Goal: Information Seeking & Learning: Learn about a topic

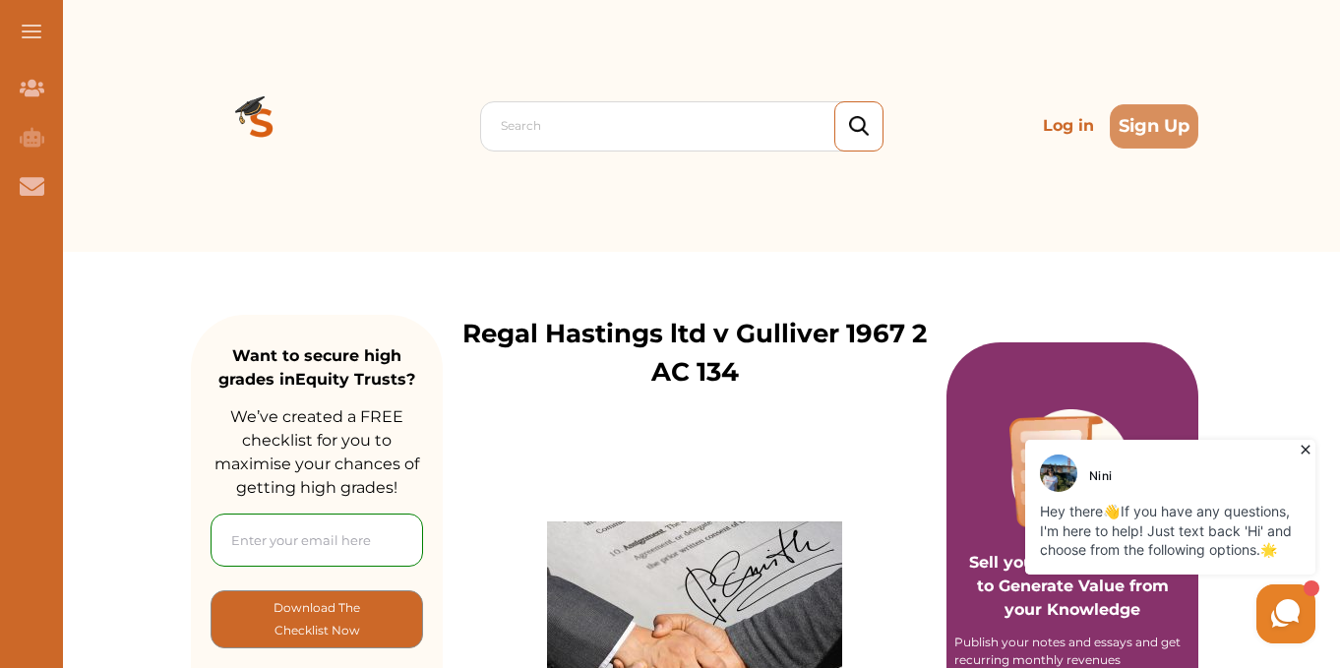
scroll to position [584, 0]
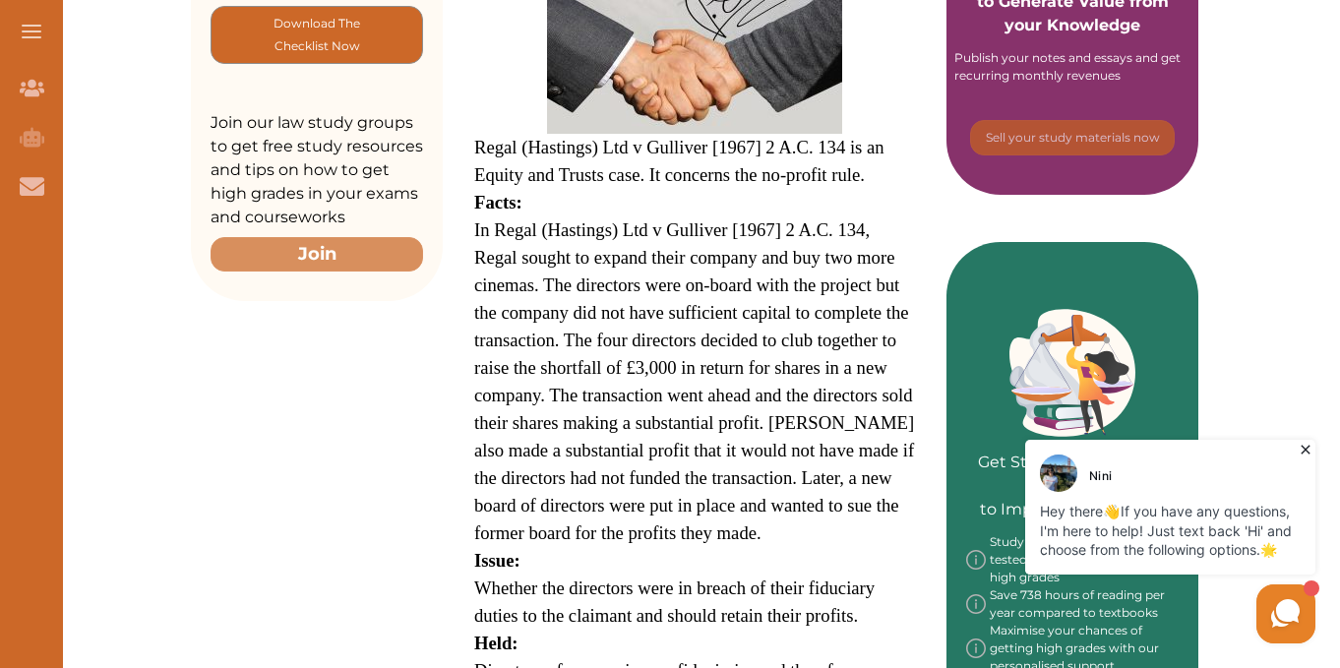
drag, startPoint x: 473, startPoint y: 227, endPoint x: 742, endPoint y: 510, distance: 389.6
click at [742, 510] on div "Regal (Hastings) Ltd v Gulliver [1967] 2 A.C. 134 is an Equity and Trusts case.…" at bounding box center [695, 397] width 504 height 1180
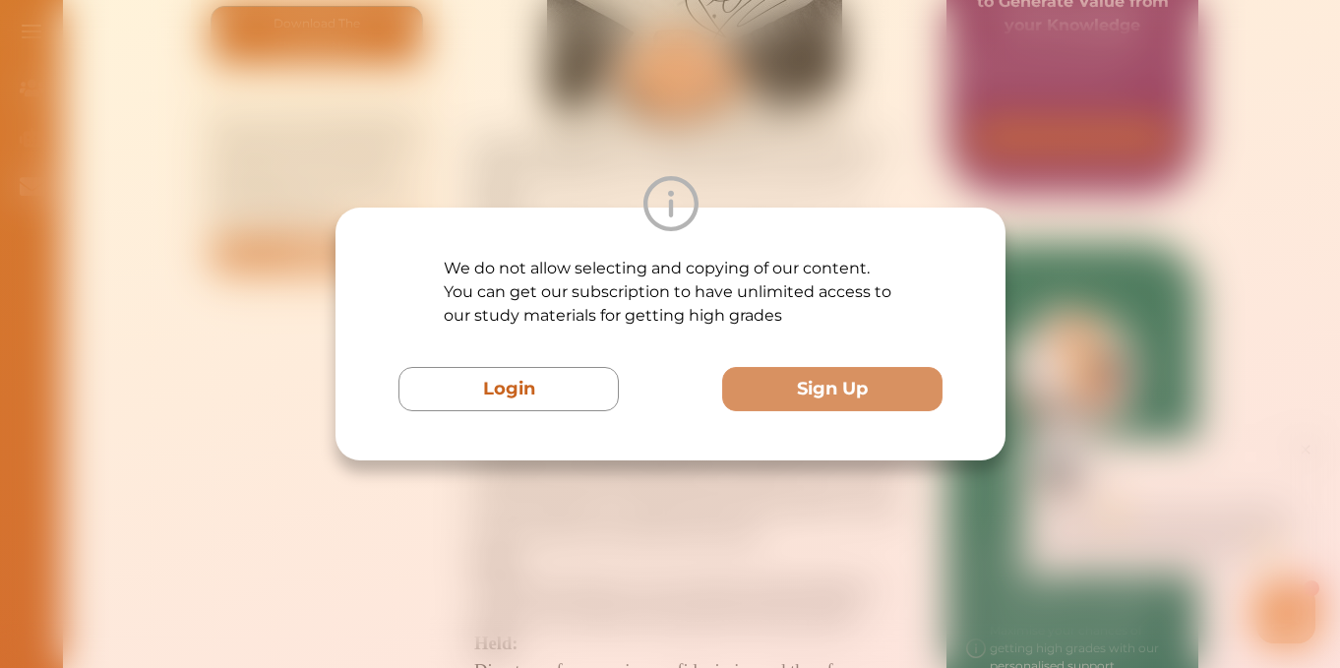
click at [802, 518] on div "We do not allow selecting and copying of our content. You can get our subscript…" at bounding box center [670, 334] width 1340 height 668
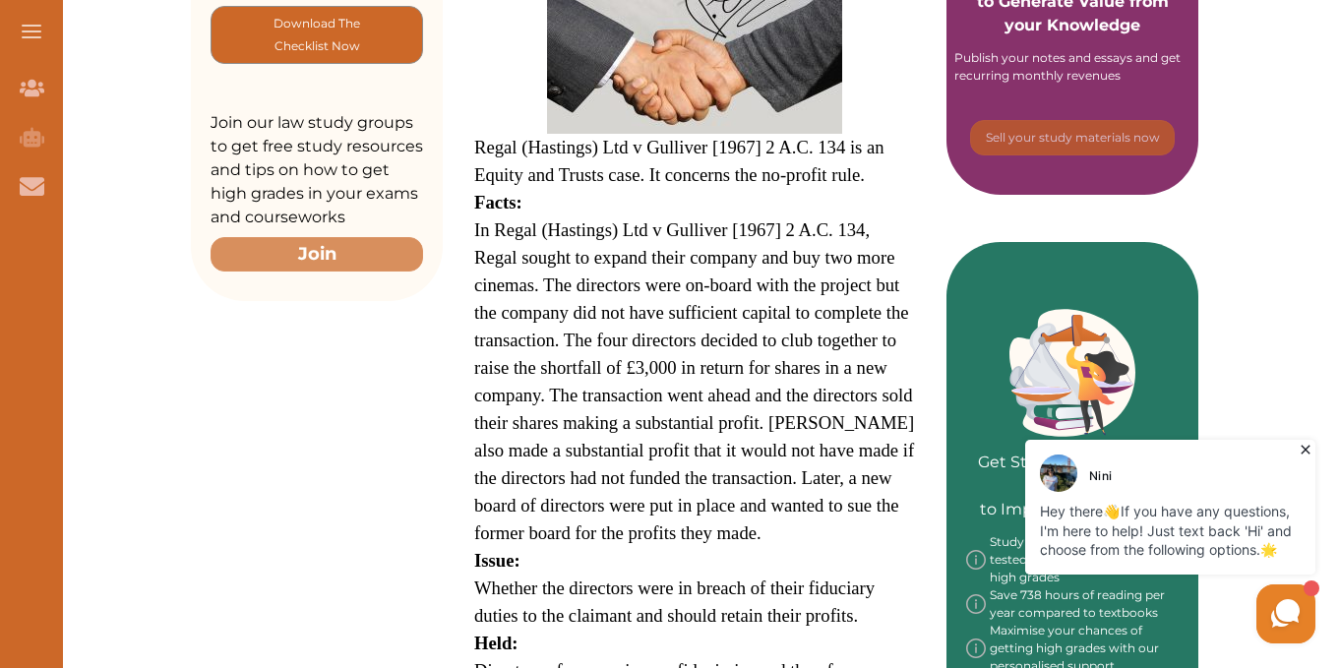
click at [802, 518] on p "In Regal (Hastings) Ltd v Gulliver [1967] 2 A.C. 134, Regal sought to expand th…" at bounding box center [694, 381] width 441 height 331
click at [802, 518] on div "We do not allow selecting and copying of our content. You can get our subscript…" at bounding box center [670, 334] width 1340 height 668
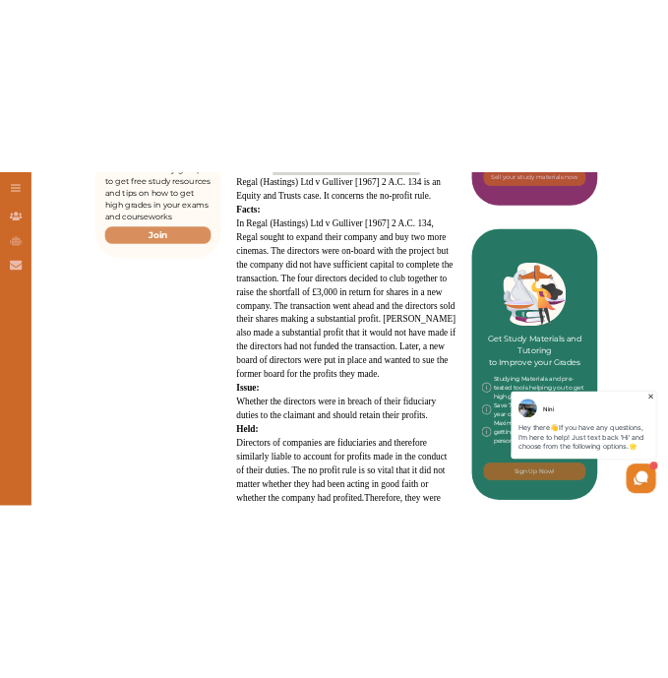
scroll to position [726, 0]
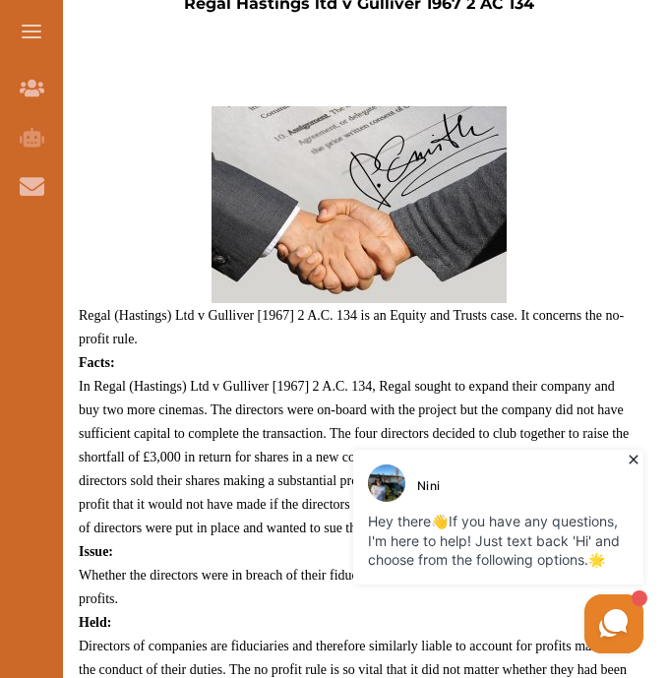
click at [610, 465] on div "Nini" at bounding box center [501, 482] width 266 height 37
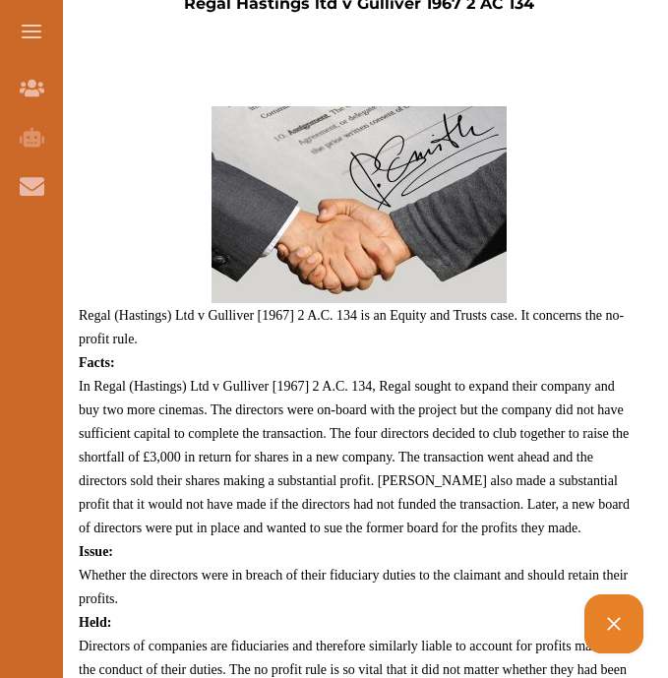
click at [648, 658] on div at bounding box center [461, 466] width 374 height 384
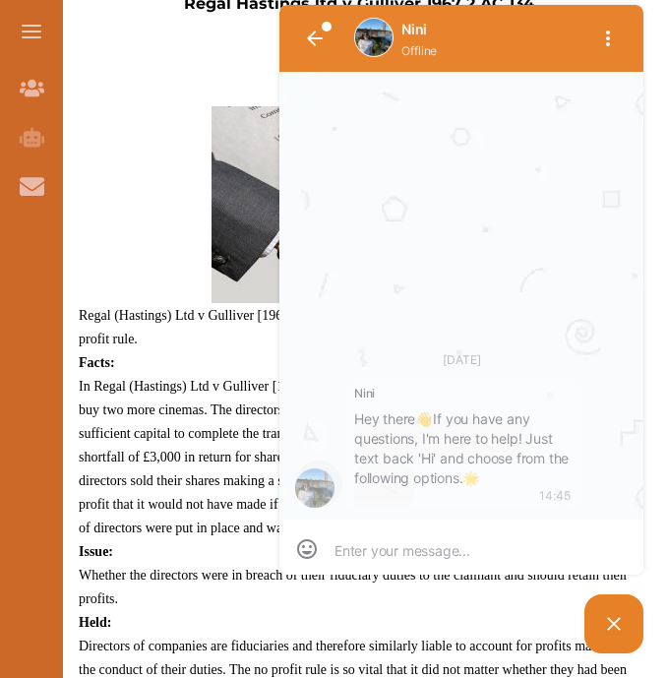
scroll to position [1, 0]
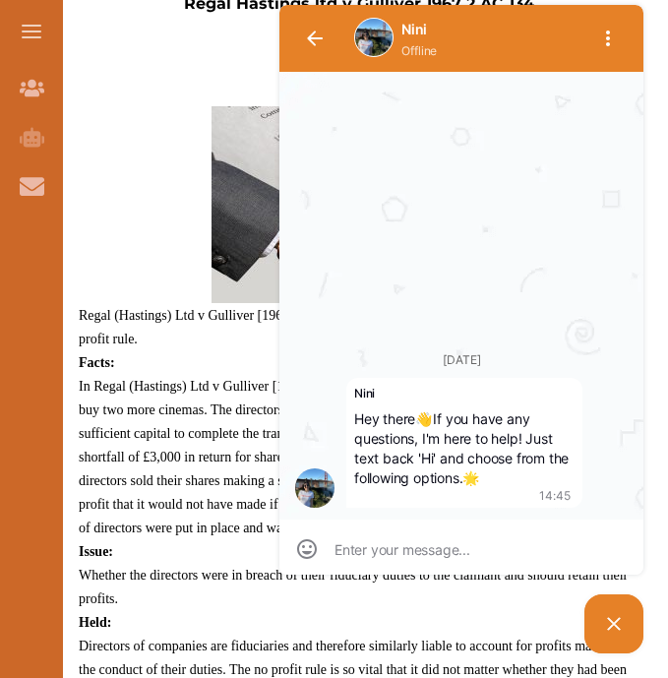
click at [209, 403] on div "Nini Offline [DATE] [PERSON_NAME] Hey there 👋 If you have any questions, I'm he…" at bounding box center [422, 329] width 452 height 658
click at [614, 40] on icon "button" at bounding box center [608, 39] width 24 height 24
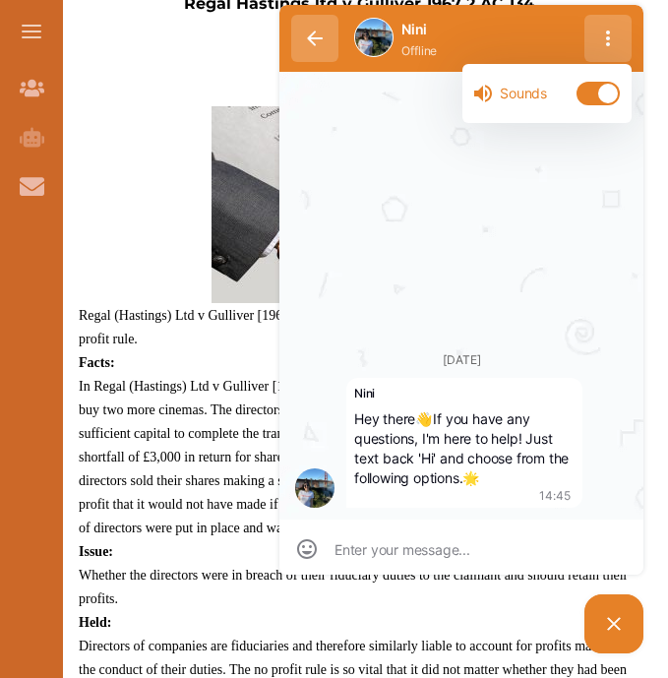
click at [311, 47] on button "button" at bounding box center [314, 38] width 47 height 47
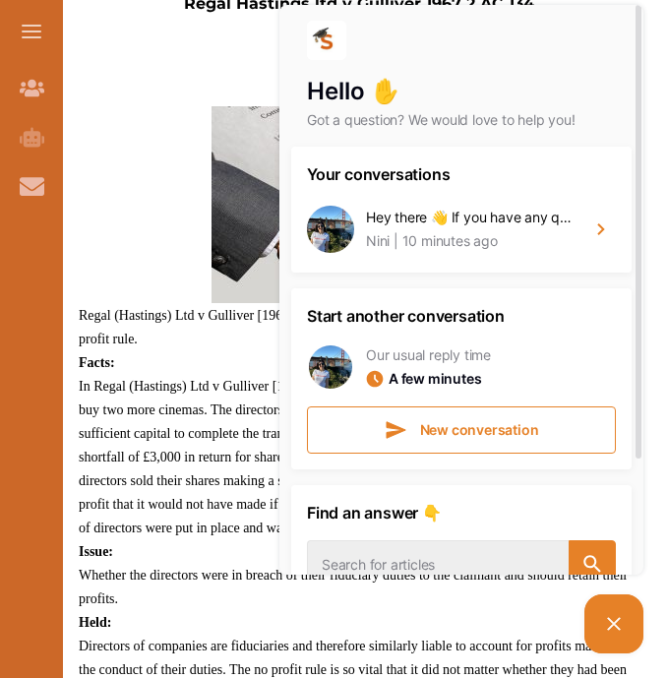
click at [208, 378] on p "In Regal (Hastings) Ltd v Gulliver [1967] 2 A.C. 134, Regal sought to expand th…" at bounding box center [359, 456] width 560 height 165
click at [330, 544] on div "We do not allow selecting and copying of our content. You can get our subscript…" at bounding box center [334, 339] width 668 height 678
click at [612, 610] on picture at bounding box center [613, 623] width 59 height 59
